Goal: Information Seeking & Learning: Learn about a topic

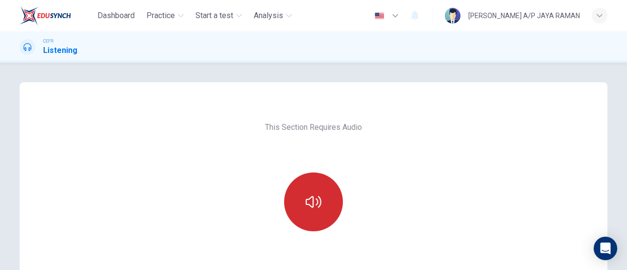
click at [309, 213] on button "button" at bounding box center [313, 202] width 59 height 59
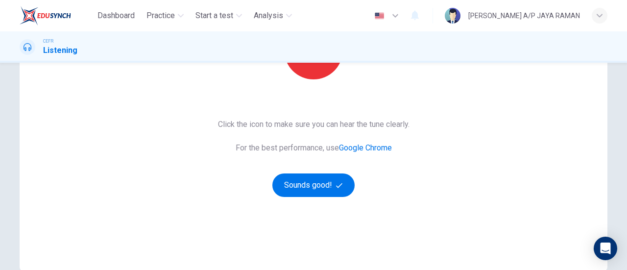
scroll to position [204, 0]
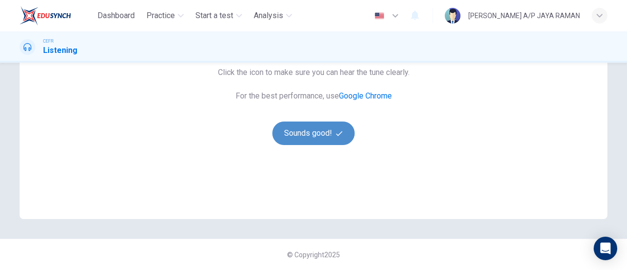
click at [305, 137] on button "Sounds good!" at bounding box center [314, 134] width 82 height 24
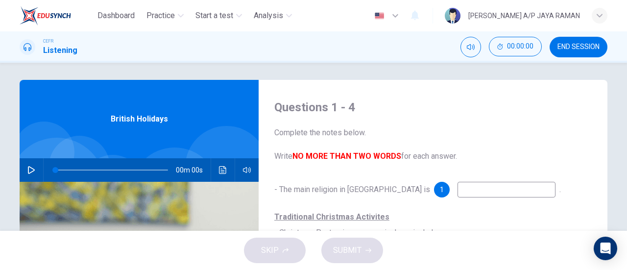
scroll to position [0, 0]
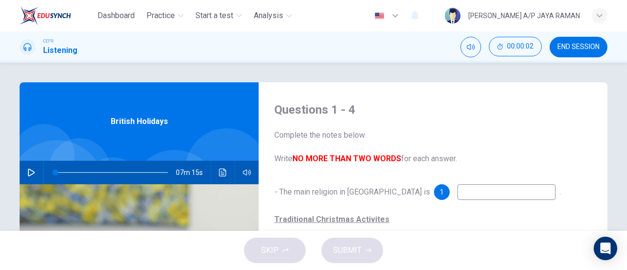
click at [572, 39] on button "END SESSION" at bounding box center [579, 47] width 58 height 21
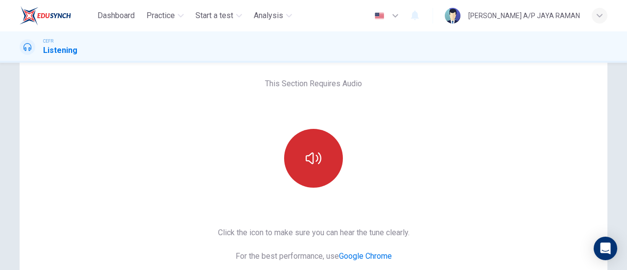
click at [318, 148] on button "button" at bounding box center [313, 158] width 59 height 59
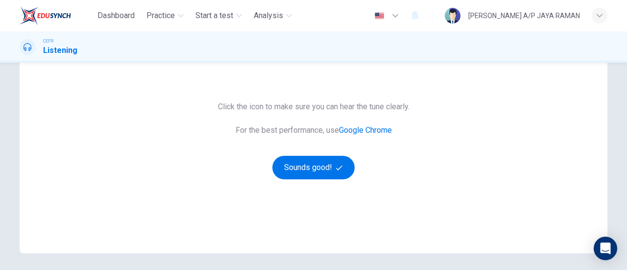
scroll to position [204, 0]
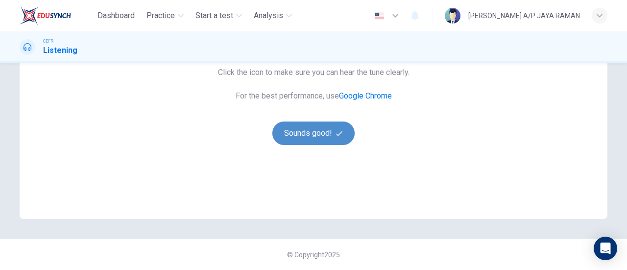
drag, startPoint x: 322, startPoint y: 122, endPoint x: 321, endPoint y: 133, distance: 11.3
click at [321, 133] on button "Sounds good!" at bounding box center [314, 134] width 82 height 24
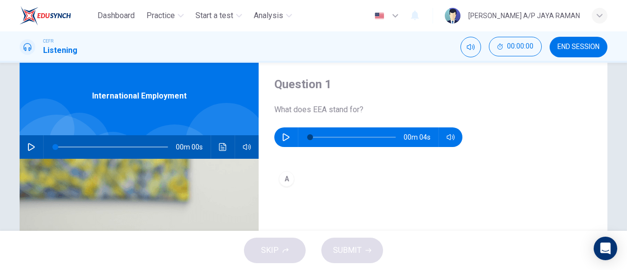
scroll to position [0, 0]
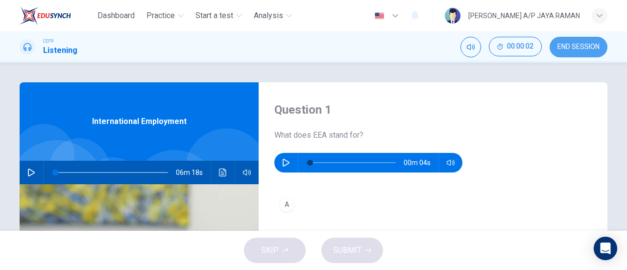
drag, startPoint x: 581, startPoint y: 41, endPoint x: 358, endPoint y: 45, distance: 223.1
click at [581, 41] on button "END SESSION" at bounding box center [579, 47] width 58 height 21
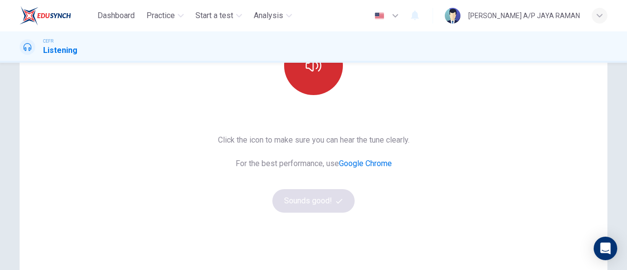
click at [311, 85] on button "button" at bounding box center [313, 65] width 59 height 59
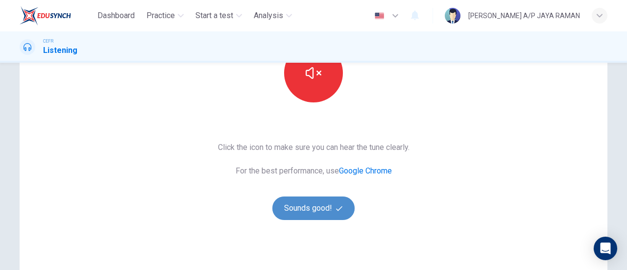
click at [333, 207] on button "Sounds good!" at bounding box center [314, 209] width 82 height 24
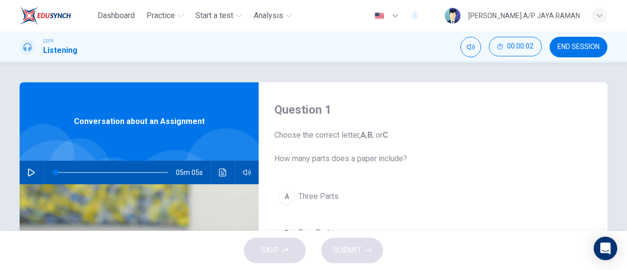
click at [565, 46] on span "END SESSION" at bounding box center [579, 47] width 42 height 8
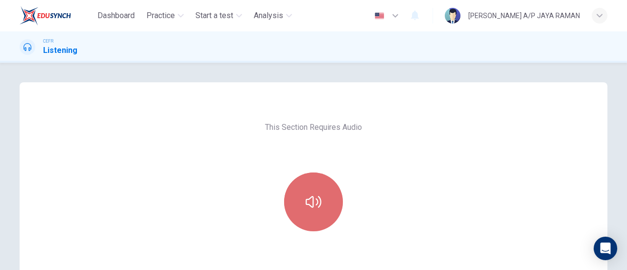
click at [322, 200] on button "button" at bounding box center [313, 202] width 59 height 59
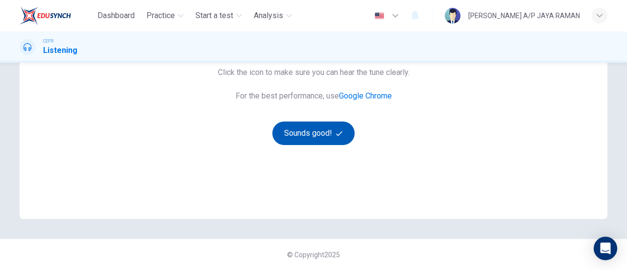
click at [319, 134] on button "Sounds good!" at bounding box center [314, 134] width 82 height 24
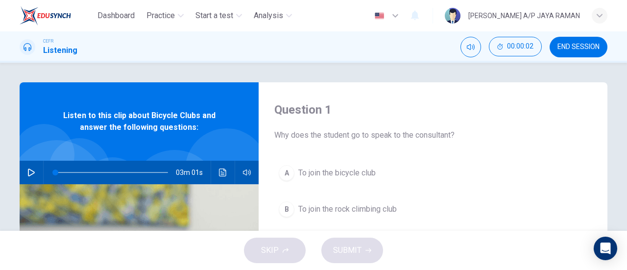
click at [24, 170] on button "button" at bounding box center [32, 173] width 16 height 24
type input "1"
type input "0"
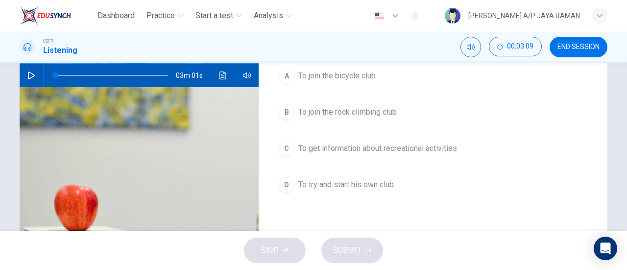
click at [383, 75] on button "A To join the bicycle club" at bounding box center [433, 76] width 318 height 25
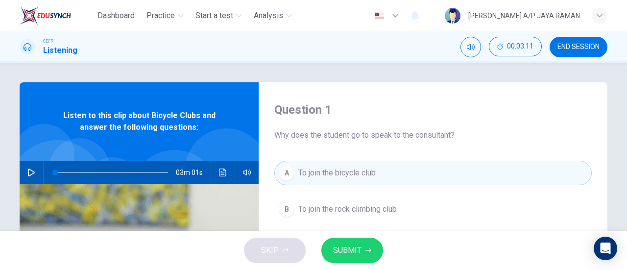
click at [366, 249] on icon "button" at bounding box center [369, 251] width 6 height 6
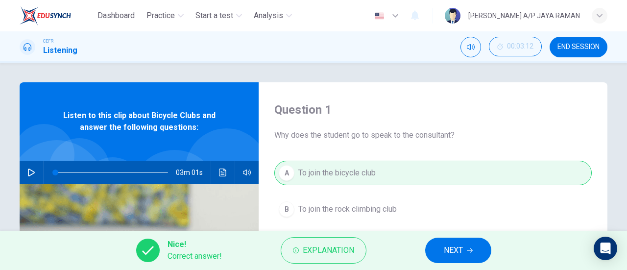
click at [472, 256] on button "NEXT" at bounding box center [458, 250] width 66 height 25
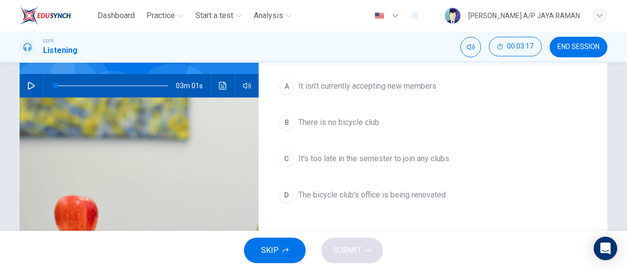
click at [415, 193] on span "The bicycle club's office is being renovated" at bounding box center [373, 195] width 148 height 12
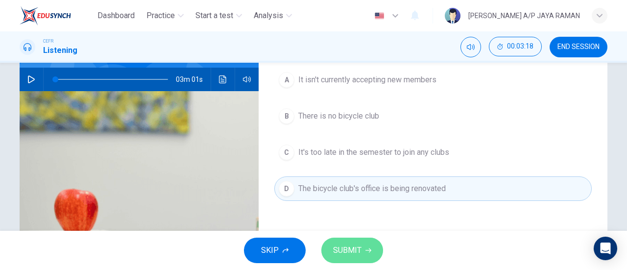
click at [369, 255] on button "SUBMIT" at bounding box center [353, 250] width 62 height 25
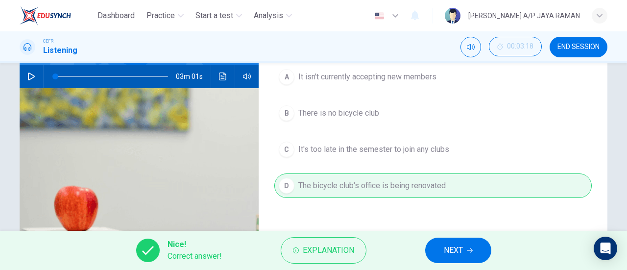
click at [447, 249] on span "NEXT" at bounding box center [453, 251] width 19 height 14
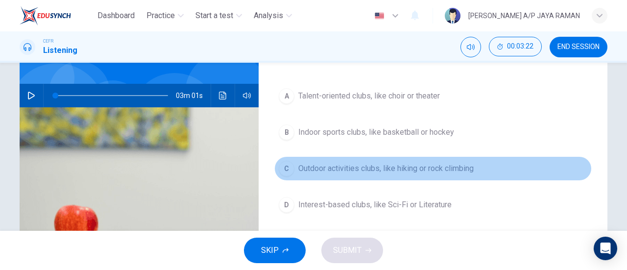
click at [453, 166] on span "Outdoor activities clubs, like hiking or rock climbing" at bounding box center [386, 169] width 175 height 12
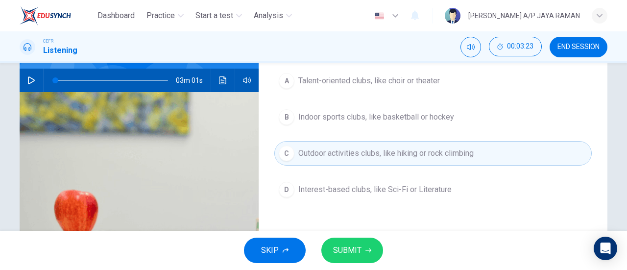
click at [363, 251] on button "SUBMIT" at bounding box center [353, 250] width 62 height 25
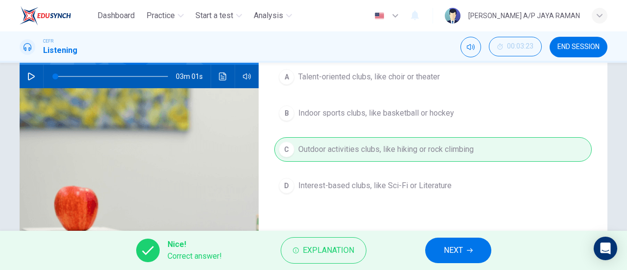
click at [433, 254] on button "NEXT" at bounding box center [458, 250] width 66 height 25
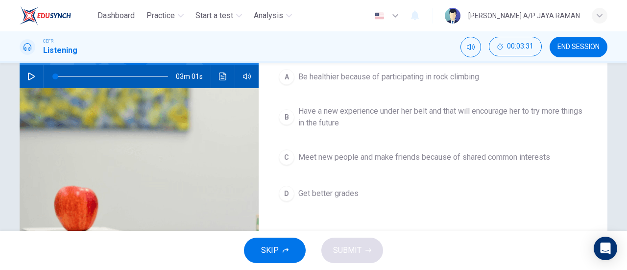
scroll to position [97, 0]
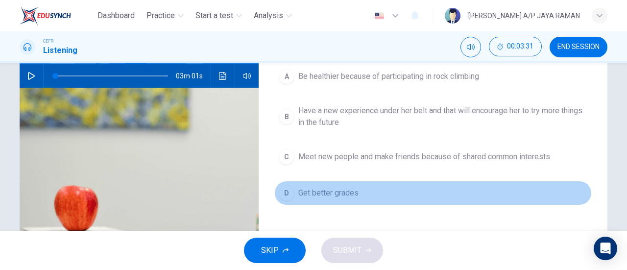
click at [299, 199] on button "D Get better grades" at bounding box center [433, 193] width 318 height 25
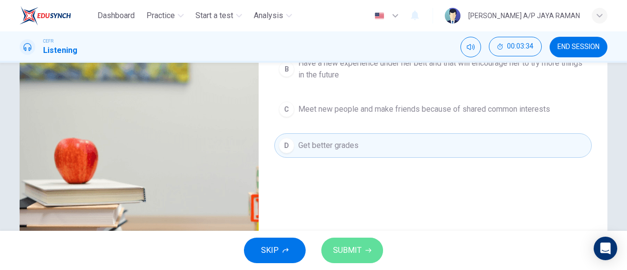
click at [351, 255] on span "SUBMIT" at bounding box center [347, 251] width 28 height 14
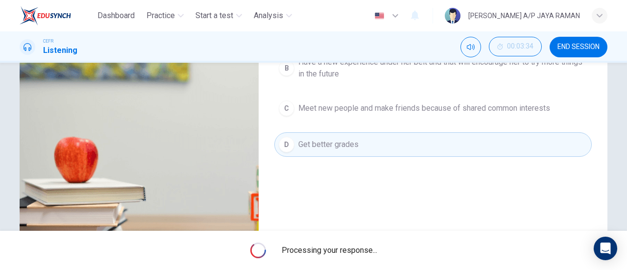
scroll to position [146, 0]
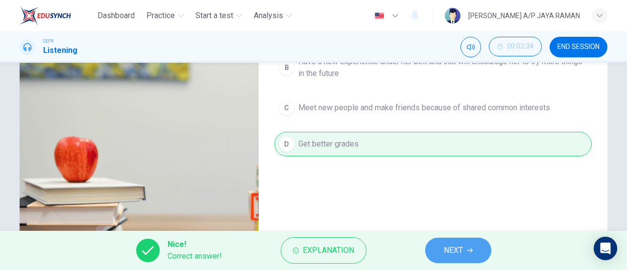
click at [435, 249] on button "NEXT" at bounding box center [458, 250] width 66 height 25
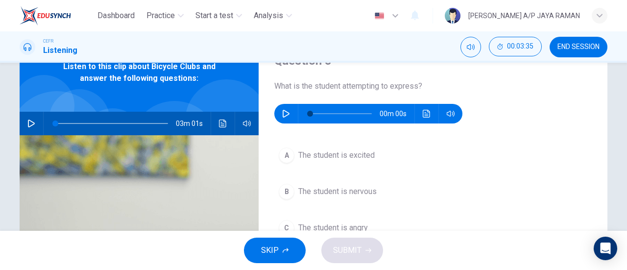
scroll to position [49, 0]
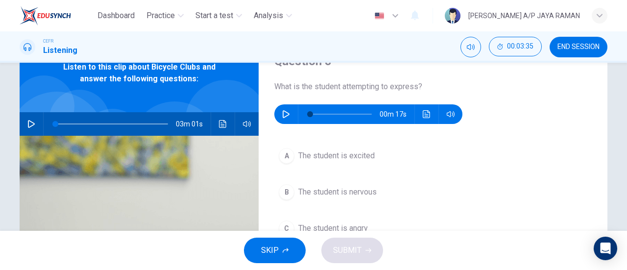
click at [278, 115] on button "button" at bounding box center [286, 114] width 16 height 20
type input "0"
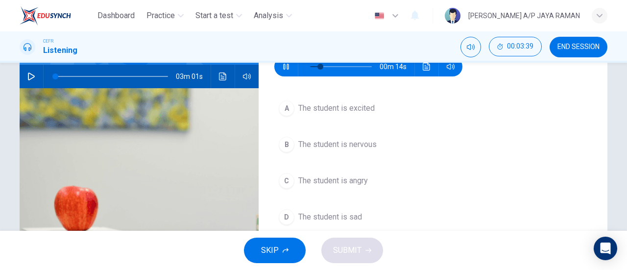
click at [383, 144] on button "B The student is nervous" at bounding box center [433, 144] width 318 height 25
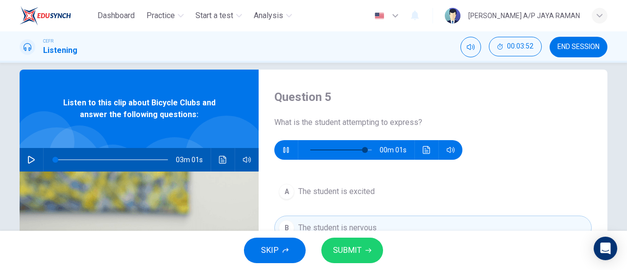
scroll to position [0, 0]
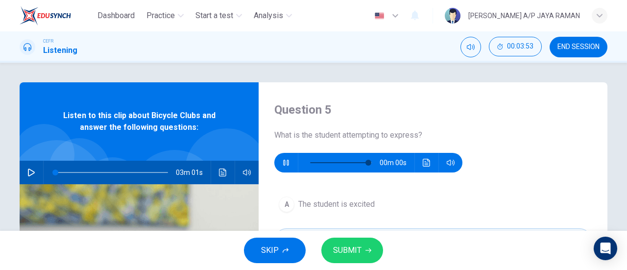
type input "0"
click at [358, 256] on span "SUBMIT" at bounding box center [347, 251] width 28 height 14
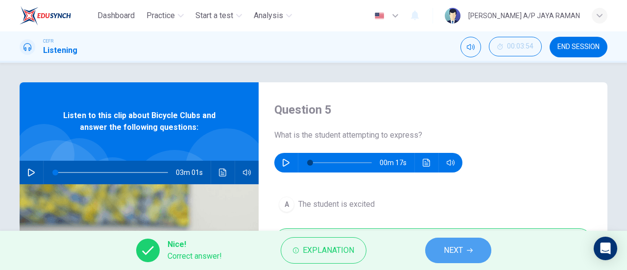
click at [445, 249] on span "NEXT" at bounding box center [453, 251] width 19 height 14
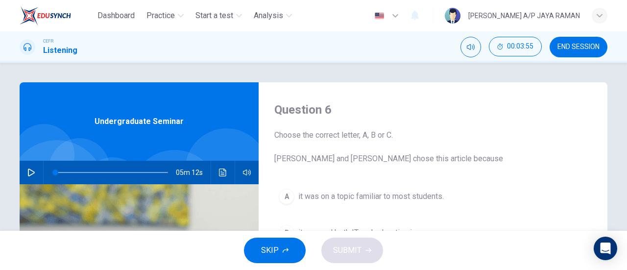
click at [583, 53] on button "END SESSION" at bounding box center [579, 47] width 58 height 21
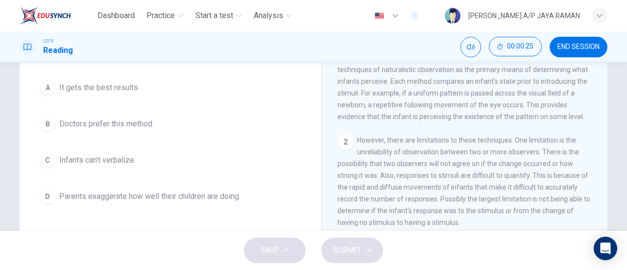
scroll to position [98, 0]
click at [130, 162] on span "Infants can't verbalize" at bounding box center [96, 160] width 75 height 12
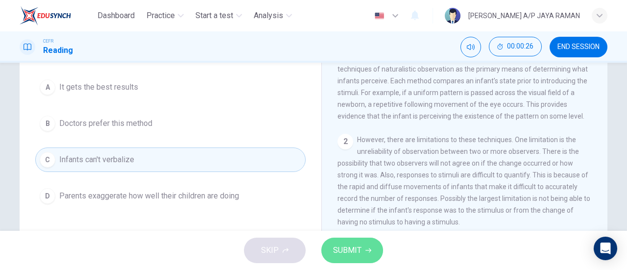
click at [376, 247] on button "SUBMIT" at bounding box center [353, 250] width 62 height 25
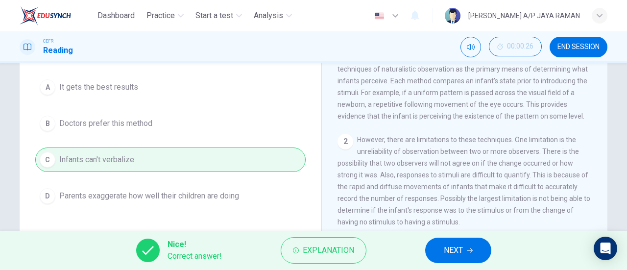
click at [449, 249] on span "NEXT" at bounding box center [453, 251] width 19 height 14
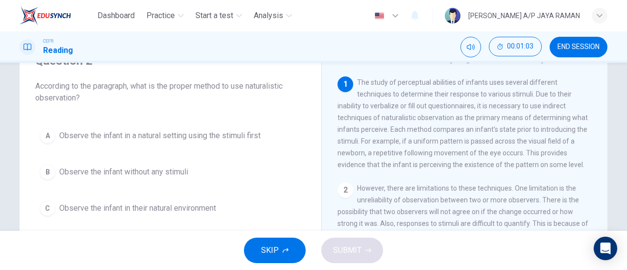
scroll to position [49, 0]
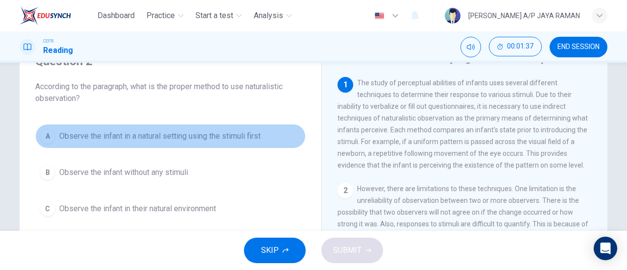
click at [234, 133] on span "Observe the infant in a natural setting using the stimuli first" at bounding box center [159, 136] width 201 height 12
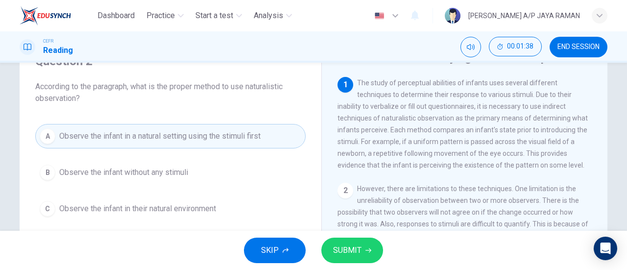
click at [340, 248] on span "SUBMIT" at bounding box center [347, 251] width 28 height 14
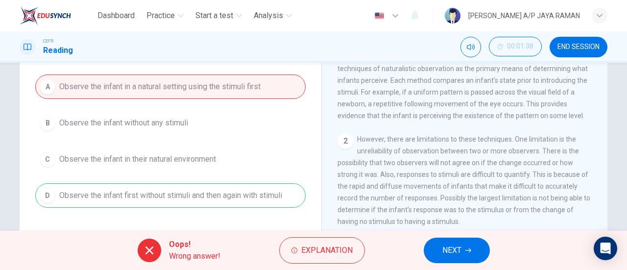
scroll to position [98, 0]
click at [445, 243] on button "NEXT" at bounding box center [457, 250] width 66 height 25
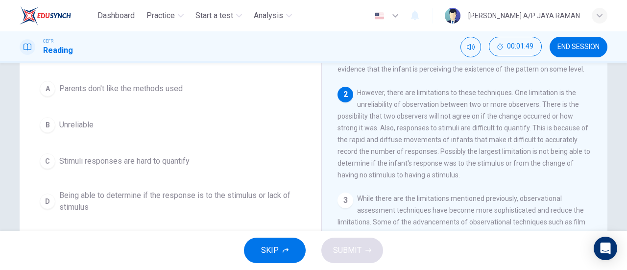
scroll to position [49, 0]
click at [224, 85] on button "A Parents don't like the methods used" at bounding box center [170, 88] width 271 height 25
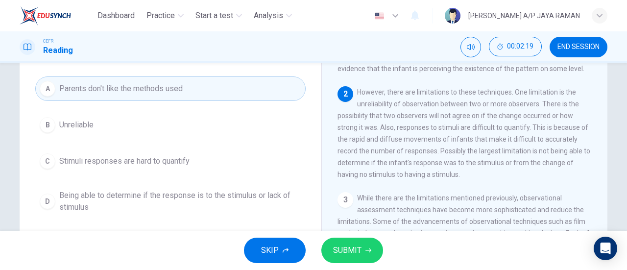
click at [342, 249] on span "SUBMIT" at bounding box center [347, 251] width 28 height 14
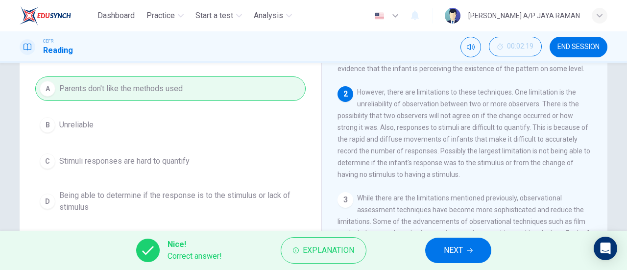
click at [455, 251] on span "NEXT" at bounding box center [453, 251] width 19 height 14
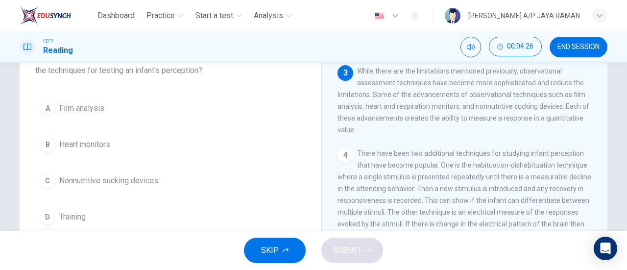
scroll to position [77, 0]
click at [82, 211] on span "Training" at bounding box center [72, 217] width 26 height 12
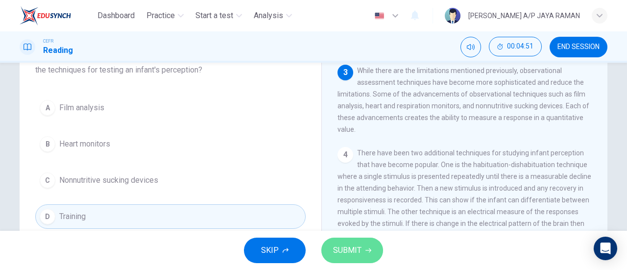
click at [345, 242] on button "SUBMIT" at bounding box center [353, 250] width 62 height 25
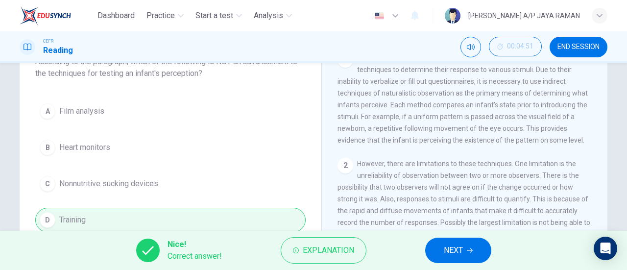
scroll to position [74, 0]
click at [435, 249] on button "NEXT" at bounding box center [458, 250] width 66 height 25
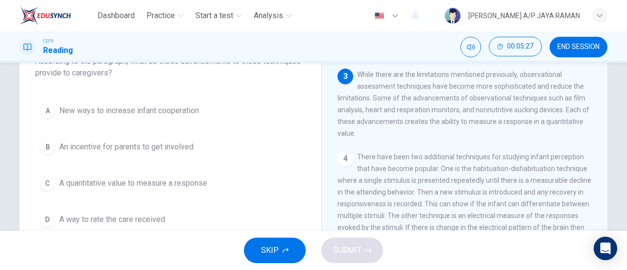
scroll to position [75, 0]
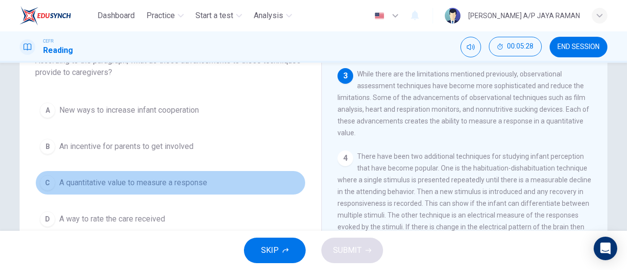
click at [235, 177] on button "C A quantitative value to measure a response" at bounding box center [170, 183] width 271 height 25
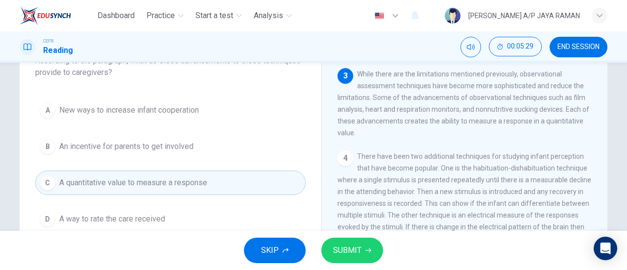
click at [354, 250] on span "SUBMIT" at bounding box center [347, 251] width 28 height 14
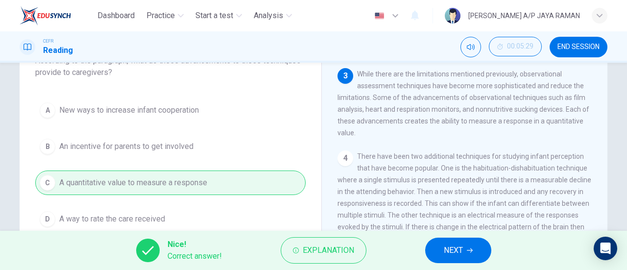
click at [431, 248] on button "NEXT" at bounding box center [458, 250] width 66 height 25
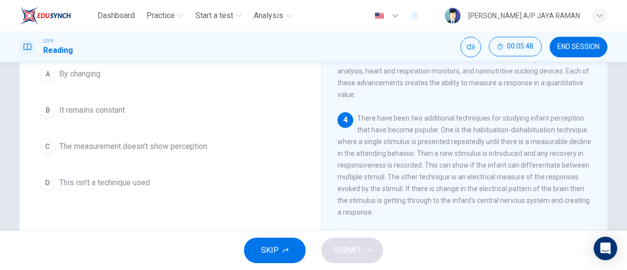
scroll to position [111, 0]
click at [60, 65] on button "A By changing" at bounding box center [170, 73] width 271 height 25
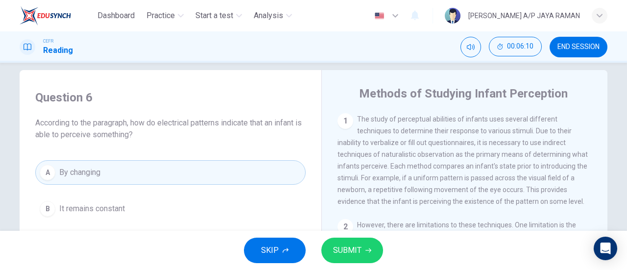
scroll to position [0, 0]
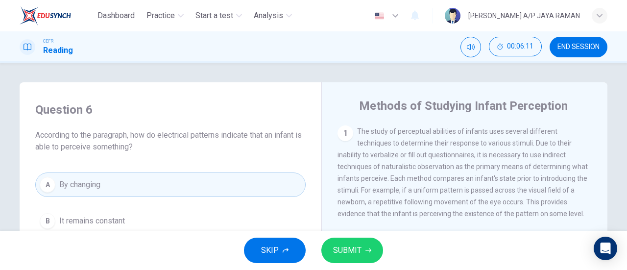
click at [367, 248] on icon "button" at bounding box center [369, 251] width 6 height 6
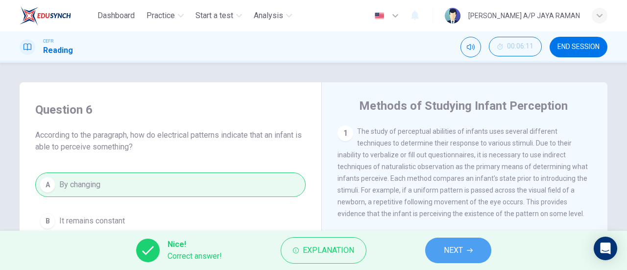
click at [448, 255] on span "NEXT" at bounding box center [453, 251] width 19 height 14
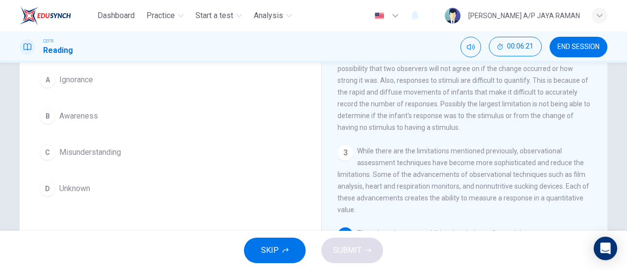
scroll to position [94, 0]
click at [97, 117] on button "B Awareness" at bounding box center [170, 115] width 271 height 25
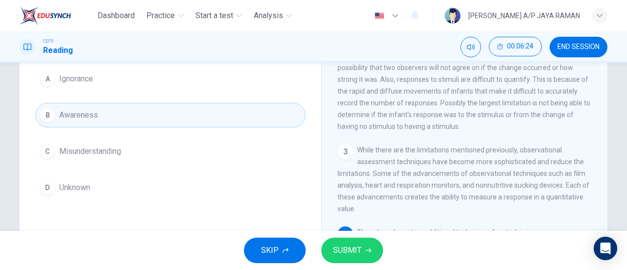
click at [376, 249] on button "SUBMIT" at bounding box center [353, 250] width 62 height 25
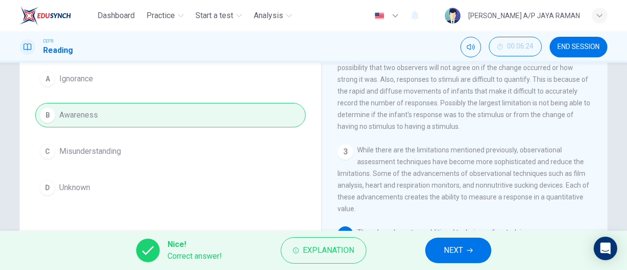
click at [438, 249] on button "NEXT" at bounding box center [458, 250] width 66 height 25
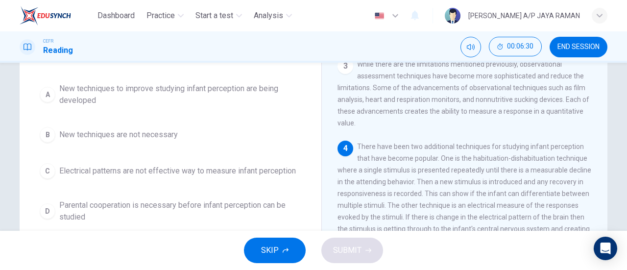
scroll to position [83, 0]
click at [193, 91] on span "New techniques to improve studying infant perception are being developed" at bounding box center [180, 94] width 242 height 24
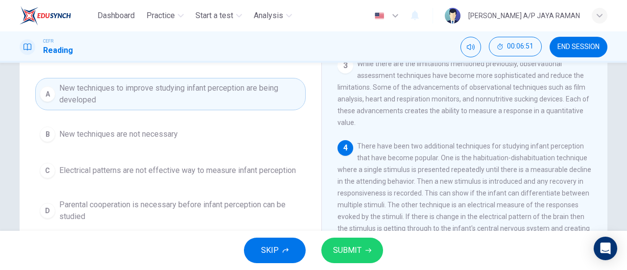
click at [249, 207] on span "Parental cooperation is necessary before infant perception can be studied" at bounding box center [180, 211] width 242 height 24
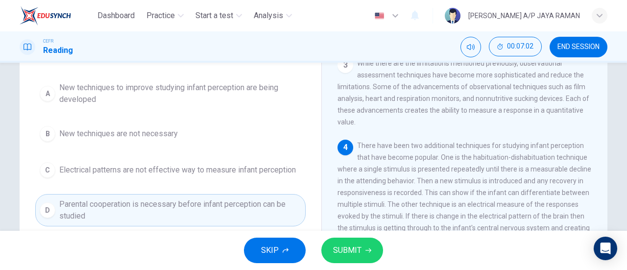
scroll to position [83, 0]
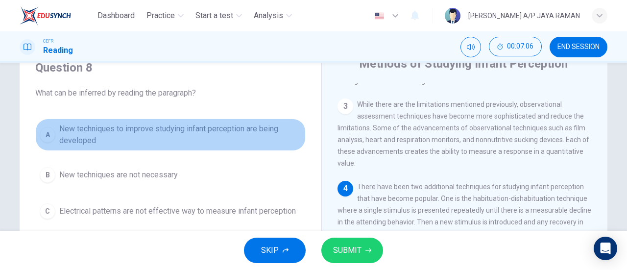
click at [201, 123] on span "New techniques to improve studying infant perception are being developed" at bounding box center [180, 135] width 242 height 24
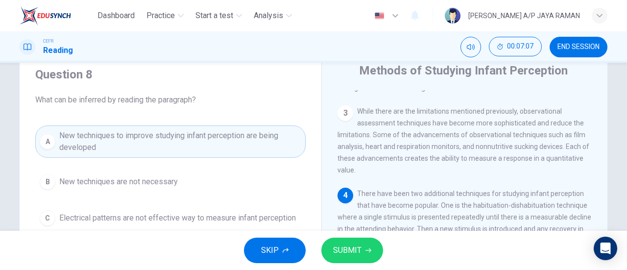
click at [356, 246] on span "SUBMIT" at bounding box center [347, 251] width 28 height 14
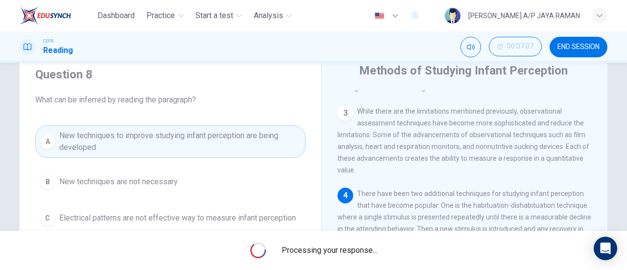
scroll to position [35, 0]
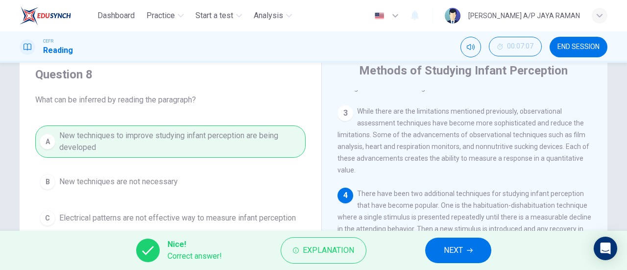
click at [441, 252] on button "NEXT" at bounding box center [458, 250] width 66 height 25
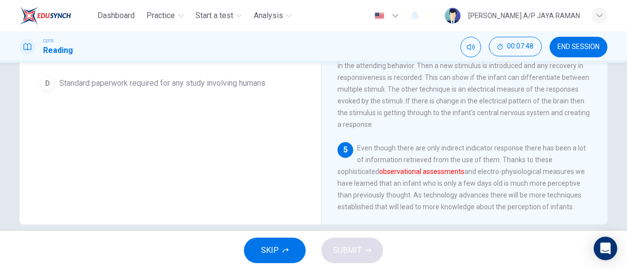
scroll to position [212, 0]
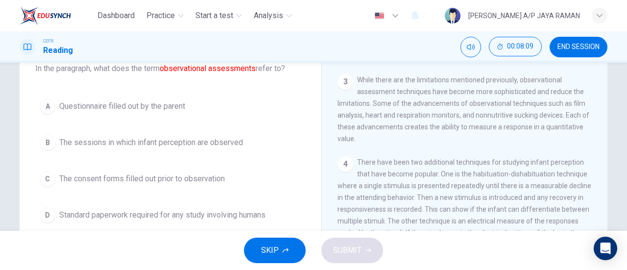
click at [241, 142] on span "The sessions in which infant perception are observed" at bounding box center [151, 143] width 184 height 12
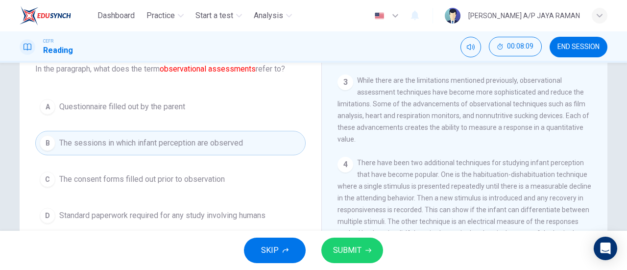
scroll to position [66, 0]
click at [359, 255] on span "SUBMIT" at bounding box center [347, 251] width 28 height 14
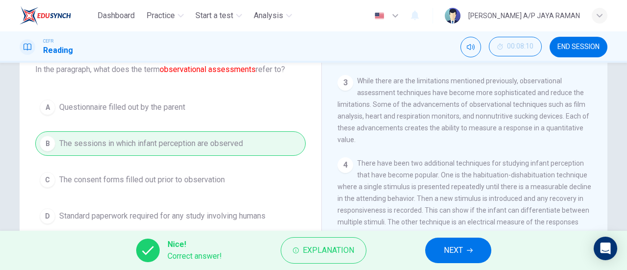
click at [445, 246] on span "NEXT" at bounding box center [453, 251] width 19 height 14
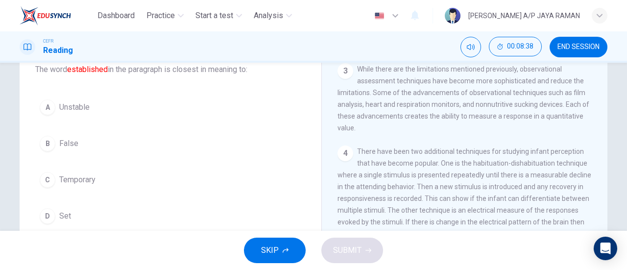
scroll to position [65, 0]
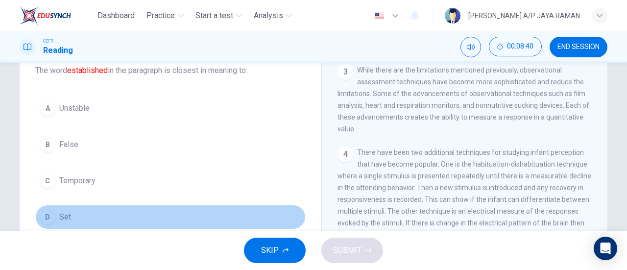
click at [101, 209] on button "D Set" at bounding box center [170, 217] width 271 height 25
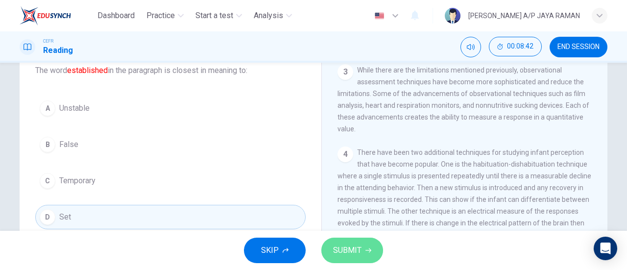
click at [361, 250] on span "SUBMIT" at bounding box center [347, 251] width 28 height 14
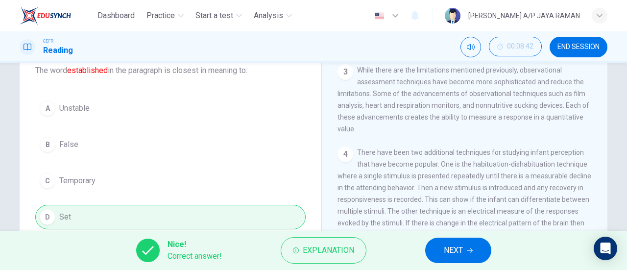
click at [438, 256] on button "NEXT" at bounding box center [458, 250] width 66 height 25
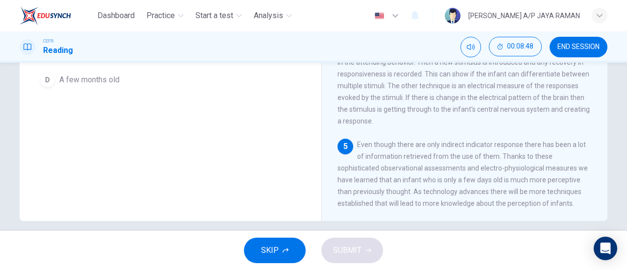
scroll to position [212, 0]
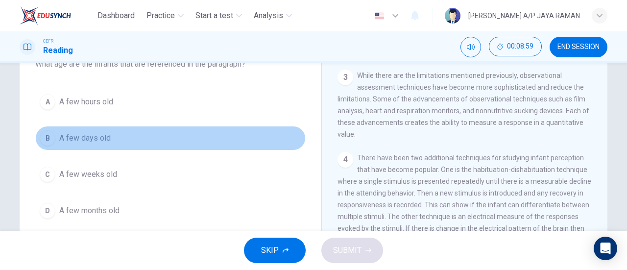
click at [127, 143] on button "B A few days old" at bounding box center [170, 138] width 271 height 25
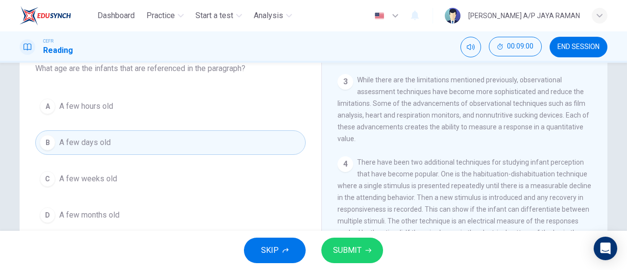
scroll to position [67, 0]
click at [340, 244] on span "SUBMIT" at bounding box center [347, 251] width 28 height 14
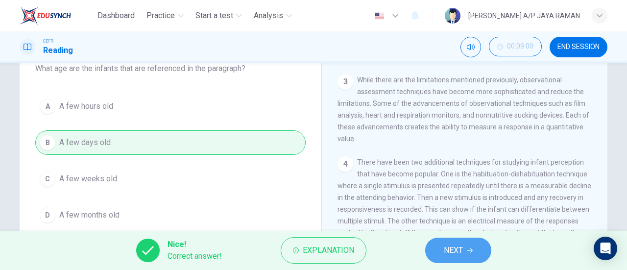
click at [456, 249] on span "NEXT" at bounding box center [453, 251] width 19 height 14
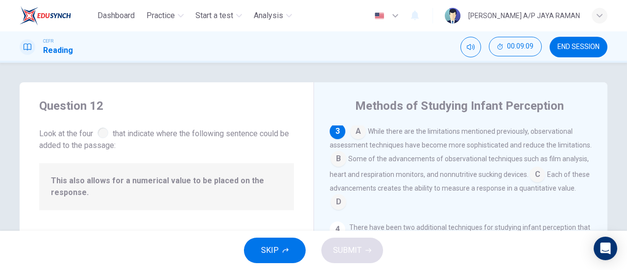
scroll to position [214, 0]
click at [347, 163] on input at bounding box center [339, 159] width 16 height 16
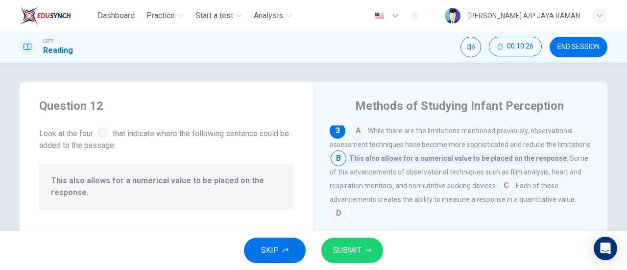
click at [514, 195] on input at bounding box center [506, 187] width 16 height 16
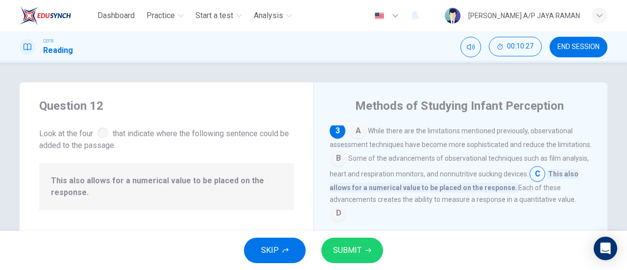
click at [359, 251] on span "SUBMIT" at bounding box center [347, 251] width 28 height 14
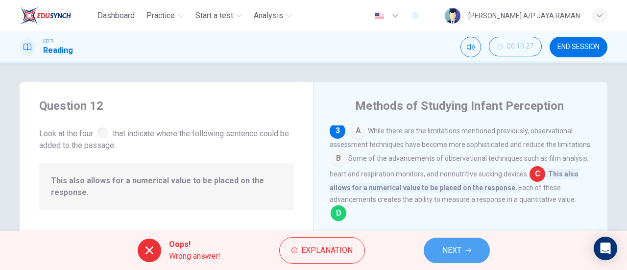
click at [468, 245] on button "NEXT" at bounding box center [457, 250] width 66 height 25
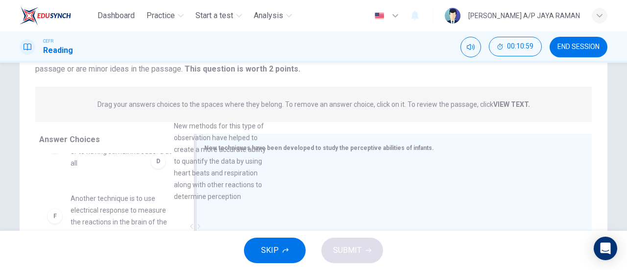
scroll to position [274, 0]
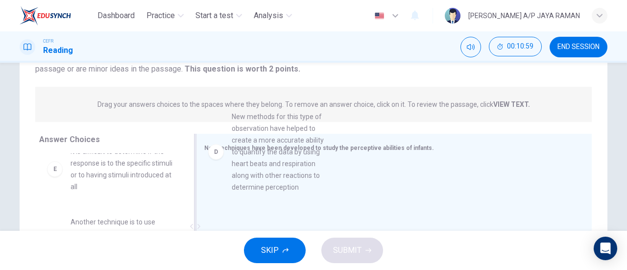
drag, startPoint x: 126, startPoint y: 191, endPoint x: 301, endPoint y: 184, distance: 175.6
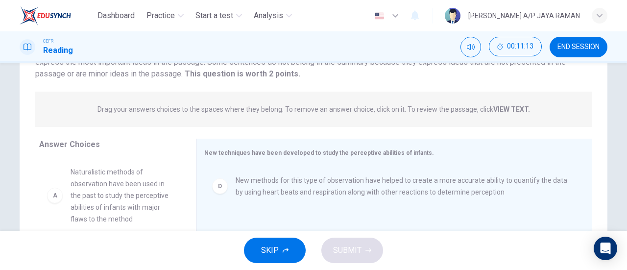
scroll to position [93, 0]
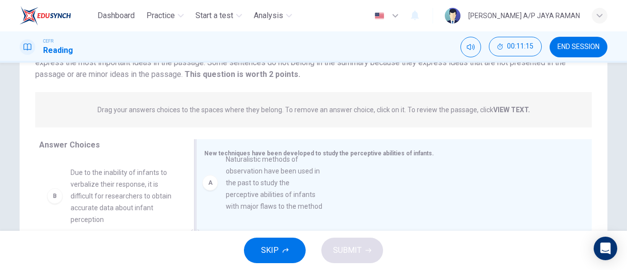
drag, startPoint x: 136, startPoint y: 204, endPoint x: 321, endPoint y: 190, distance: 185.8
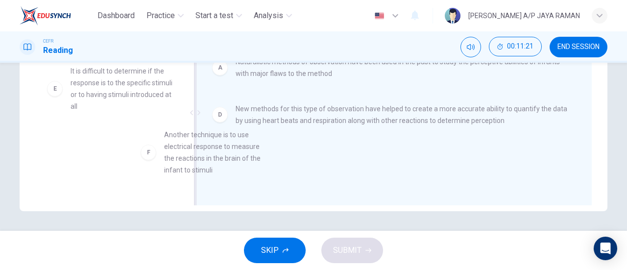
scroll to position [4, 0]
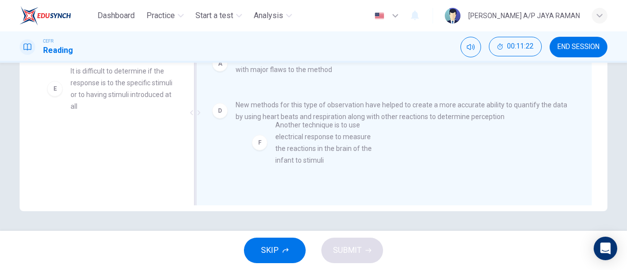
drag, startPoint x: 122, startPoint y: 150, endPoint x: 334, endPoint y: 134, distance: 212.9
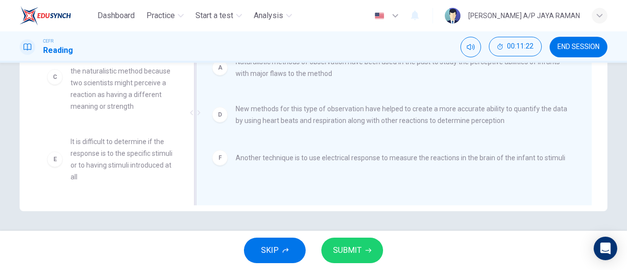
scroll to position [88, 0]
click at [369, 252] on icon "button" at bounding box center [369, 251] width 6 height 4
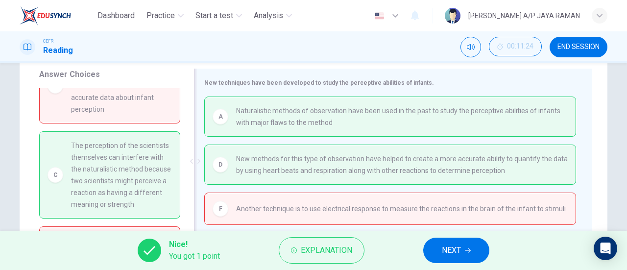
scroll to position [163, 0]
click at [448, 248] on span "NEXT" at bounding box center [451, 251] width 19 height 14
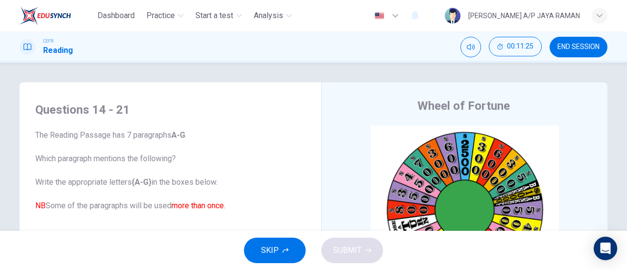
click at [576, 49] on span "END SESSION" at bounding box center [579, 47] width 42 height 8
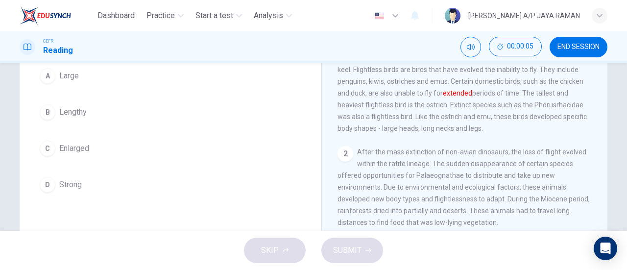
scroll to position [98, 0]
click at [100, 106] on button "B Lengthy" at bounding box center [170, 112] width 271 height 25
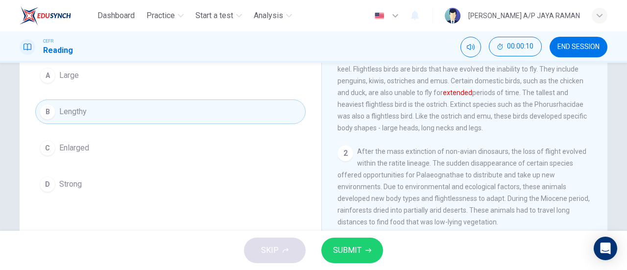
click at [358, 250] on span "SUBMIT" at bounding box center [347, 251] width 28 height 14
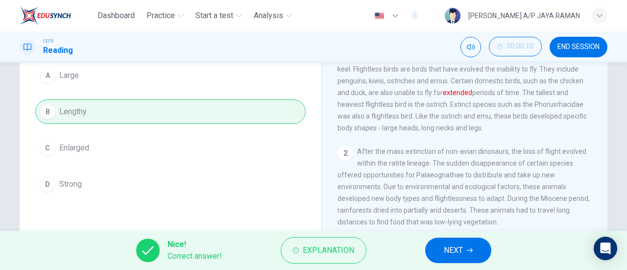
click at [460, 253] on span "NEXT" at bounding box center [453, 251] width 19 height 14
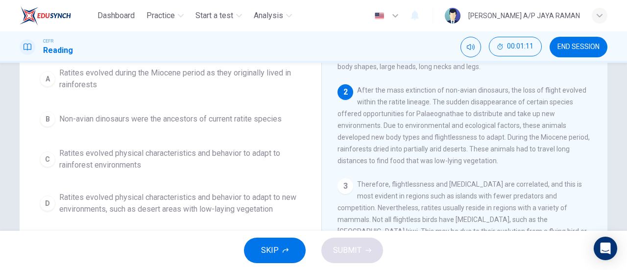
scroll to position [109, 0]
click at [227, 201] on span "Ratites evolved physical characteristics and behavior to adapt to new environme…" at bounding box center [180, 204] width 242 height 24
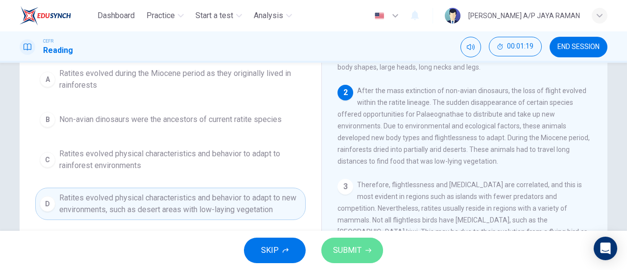
click at [360, 249] on span "SUBMIT" at bounding box center [347, 251] width 28 height 14
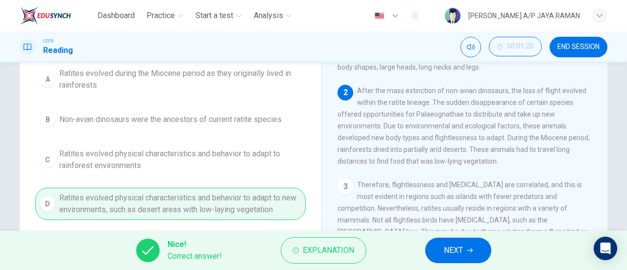
click at [485, 258] on button "NEXT" at bounding box center [458, 250] width 66 height 25
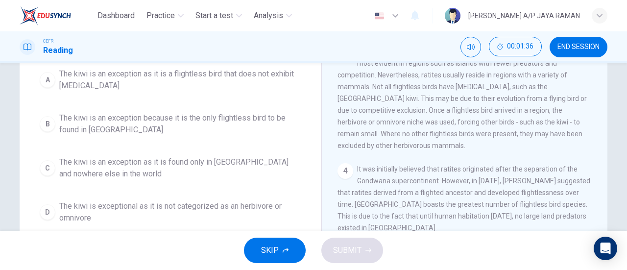
scroll to position [98, 0]
click at [147, 91] on button "A The kiwi is an exception as it is a flightless bird that does not exhibit [ME…" at bounding box center [170, 79] width 271 height 32
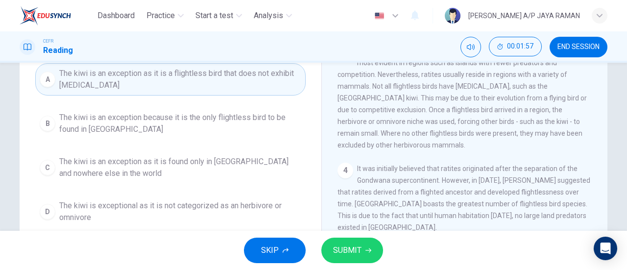
click at [349, 252] on span "SUBMIT" at bounding box center [347, 251] width 28 height 14
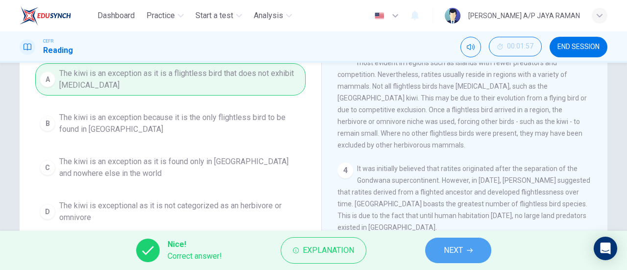
click at [466, 250] on button "NEXT" at bounding box center [458, 250] width 66 height 25
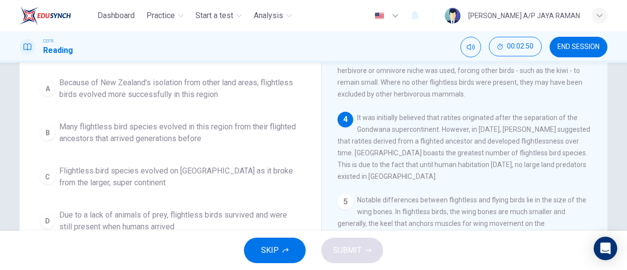
scroll to position [243, 0]
click at [244, 125] on span "Many flightless bird species evolved in this region from their flighted ancesto…" at bounding box center [180, 133] width 242 height 24
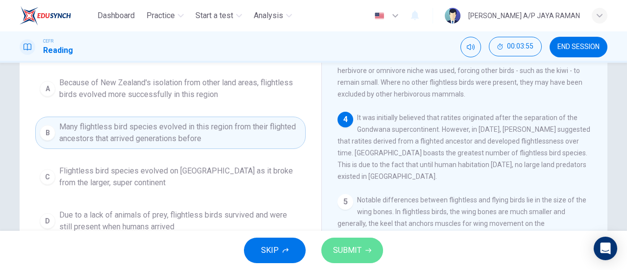
click at [375, 253] on button "SUBMIT" at bounding box center [353, 250] width 62 height 25
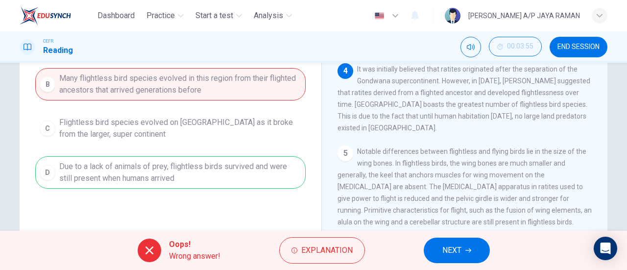
scroll to position [149, 0]
click at [451, 249] on span "NEXT" at bounding box center [452, 251] width 19 height 14
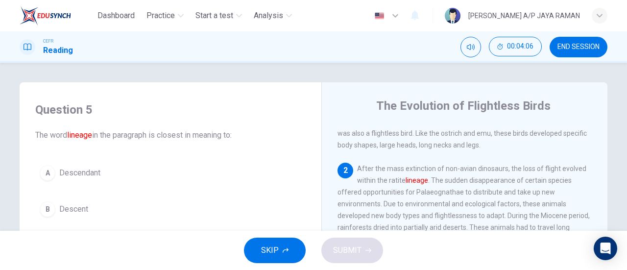
scroll to position [80, 0]
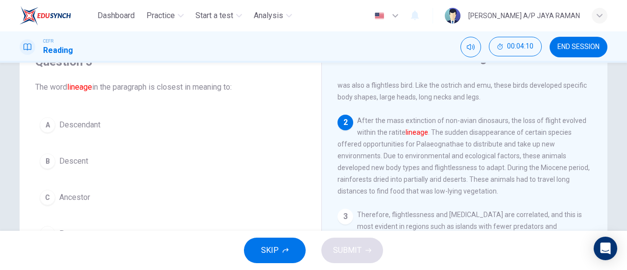
click at [144, 202] on button "C Ancestor" at bounding box center [170, 197] width 271 height 25
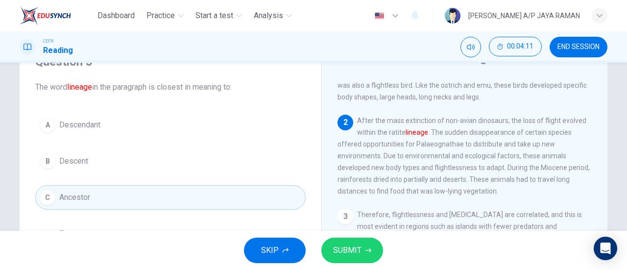
scroll to position [49, 0]
click at [353, 254] on span "SUBMIT" at bounding box center [347, 251] width 28 height 14
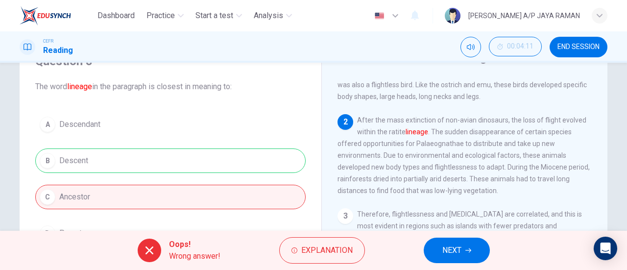
click at [434, 247] on button "NEXT" at bounding box center [457, 250] width 66 height 25
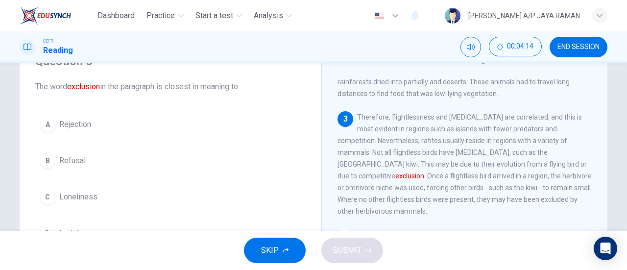
scroll to position [178, 0]
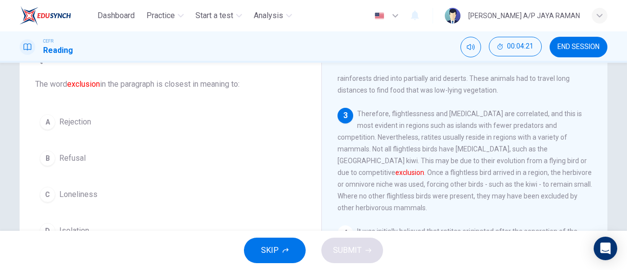
click at [109, 224] on button "D Isolation" at bounding box center [170, 231] width 271 height 25
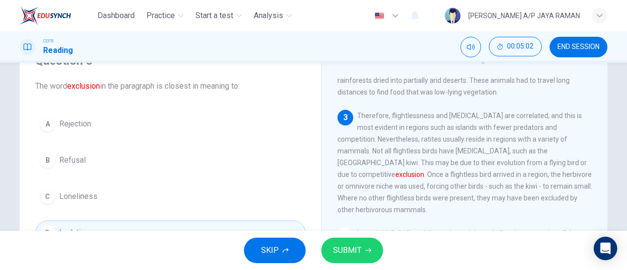
scroll to position [49, 0]
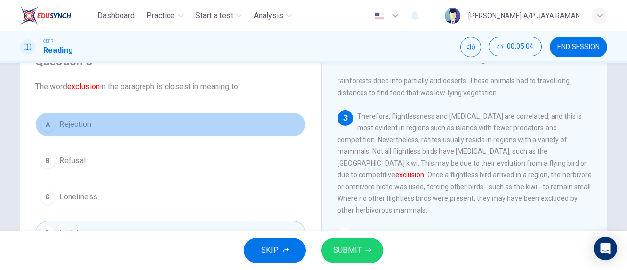
click at [100, 120] on button "A Rejection" at bounding box center [170, 124] width 271 height 25
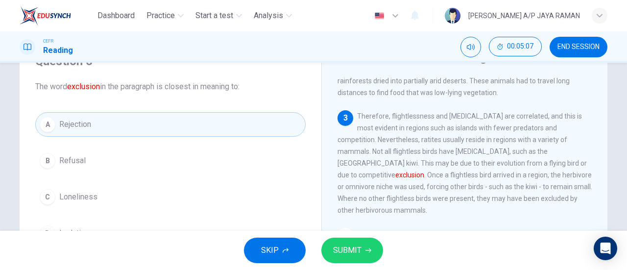
click at [114, 200] on button "C Loneliness" at bounding box center [170, 197] width 271 height 25
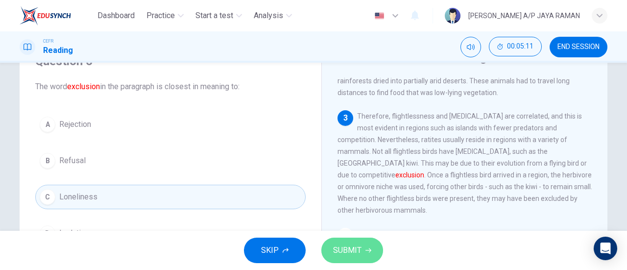
click at [369, 249] on icon "button" at bounding box center [369, 251] width 6 height 6
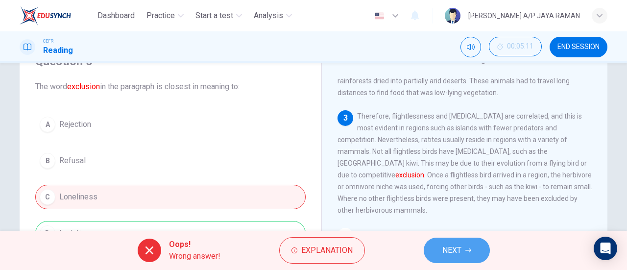
click at [451, 252] on span "NEXT" at bounding box center [452, 251] width 19 height 14
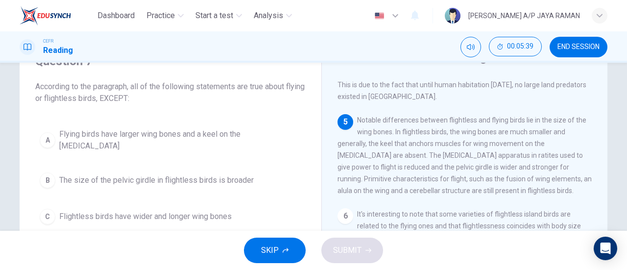
scroll to position [374, 0]
click at [147, 145] on button "A Flying birds have larger wing bones and a keel on the [MEDICAL_DATA]" at bounding box center [170, 140] width 271 height 32
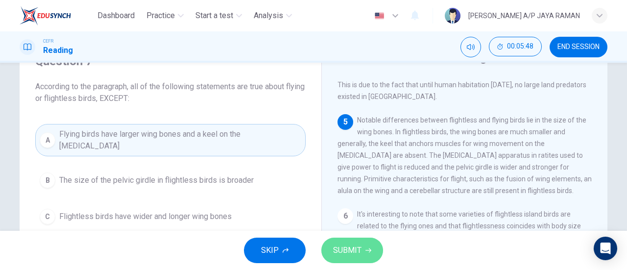
click at [369, 249] on icon "button" at bounding box center [369, 251] width 6 height 4
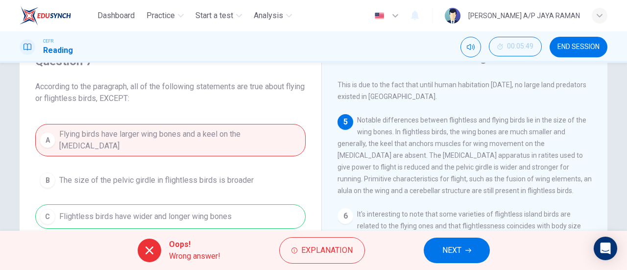
click at [447, 247] on span "NEXT" at bounding box center [452, 251] width 19 height 14
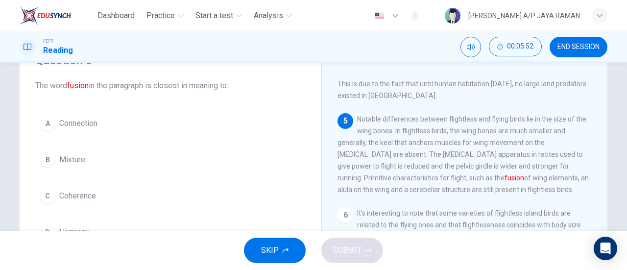
scroll to position [49, 0]
click at [112, 159] on button "B Mixture" at bounding box center [170, 160] width 271 height 25
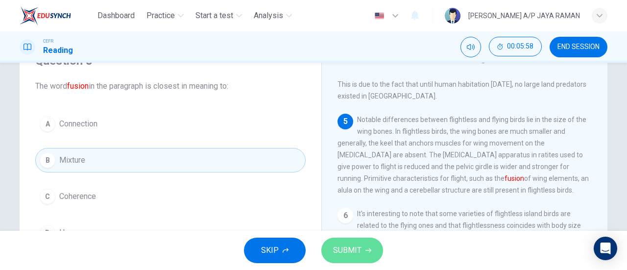
click at [357, 252] on span "SUBMIT" at bounding box center [347, 251] width 28 height 14
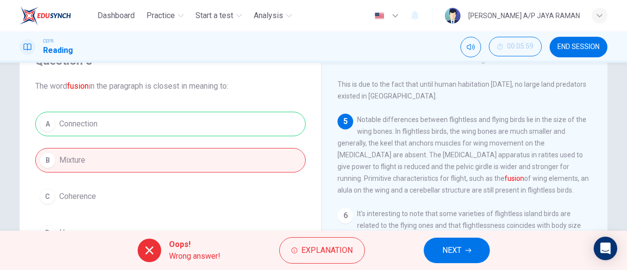
click at [461, 254] on span "NEXT" at bounding box center [452, 251] width 19 height 14
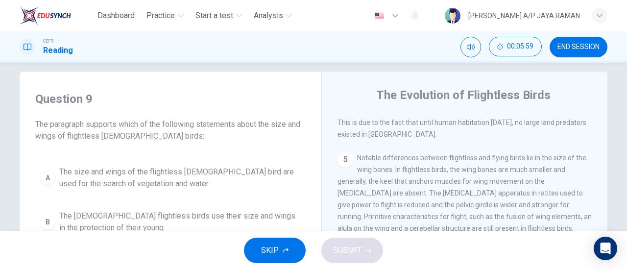
scroll to position [0, 0]
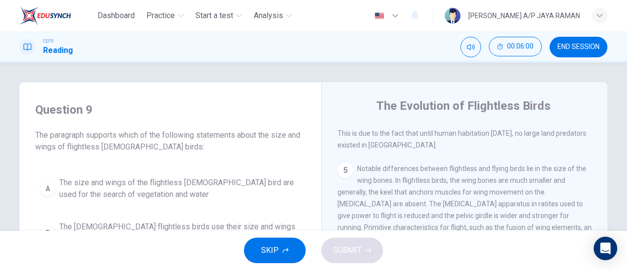
click at [584, 48] on span "END SESSION" at bounding box center [579, 47] width 42 height 8
